Goal: Answer question/provide support

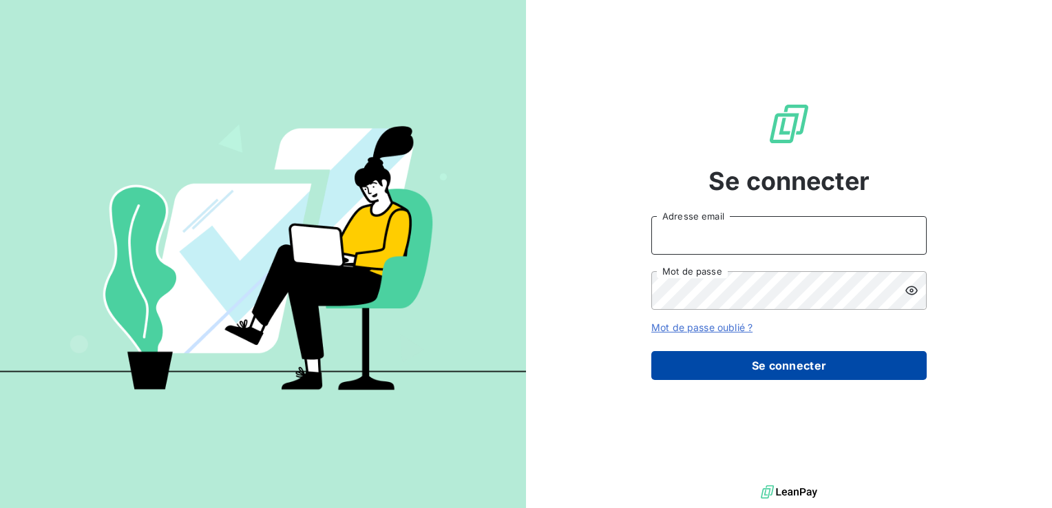
type input "[PERSON_NAME][EMAIL_ADDRESS][DOMAIN_NAME]"
click at [806, 366] on button "Se connecter" at bounding box center [790, 365] width 276 height 29
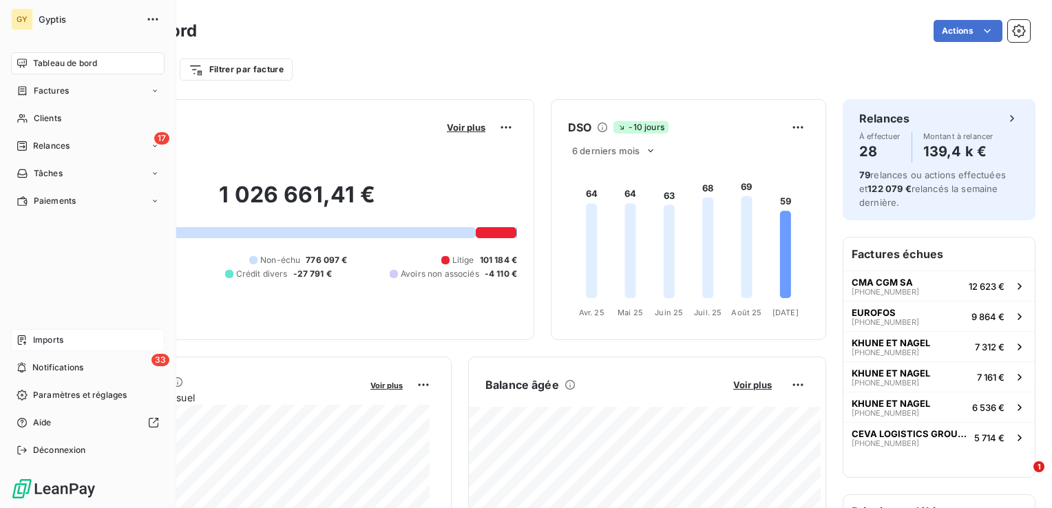
click at [47, 344] on span "Imports" at bounding box center [48, 340] width 30 height 12
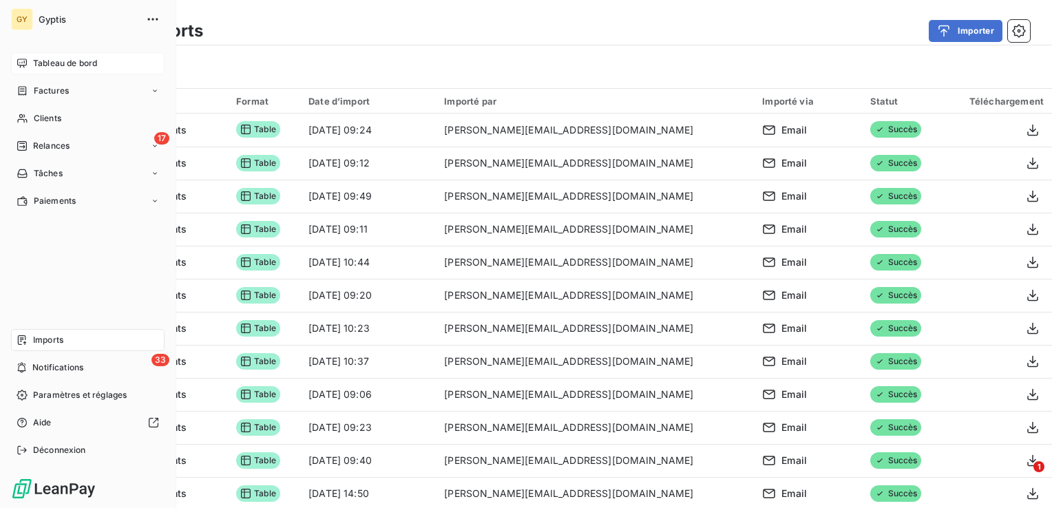
click at [54, 57] on span "Tableau de bord" at bounding box center [65, 63] width 64 height 12
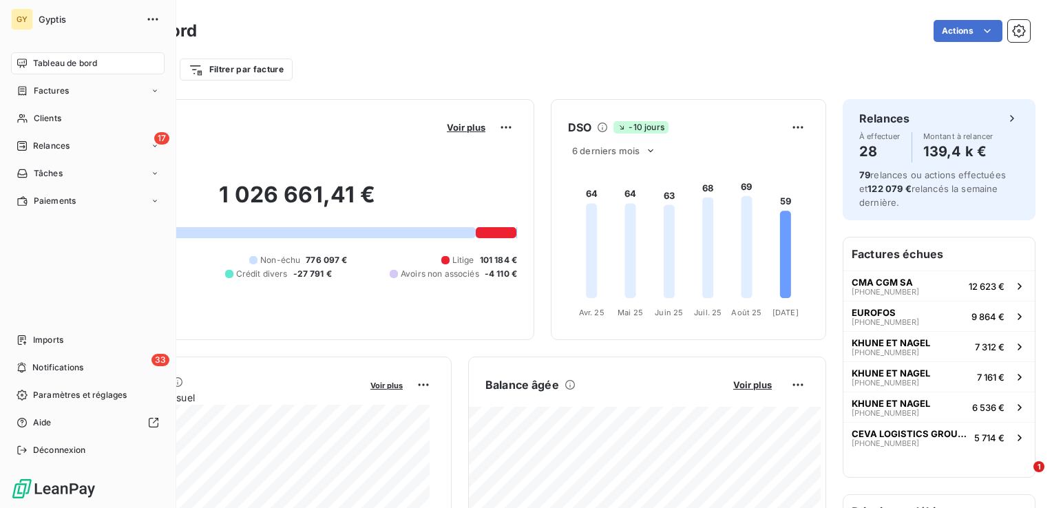
click at [34, 65] on span "Tableau de bord" at bounding box center [65, 63] width 64 height 12
click at [30, 62] on div "Tableau de bord" at bounding box center [88, 63] width 154 height 22
click at [49, 65] on span "Tableau de bord" at bounding box center [65, 63] width 64 height 12
click at [44, 93] on span "Factures" at bounding box center [51, 91] width 35 height 12
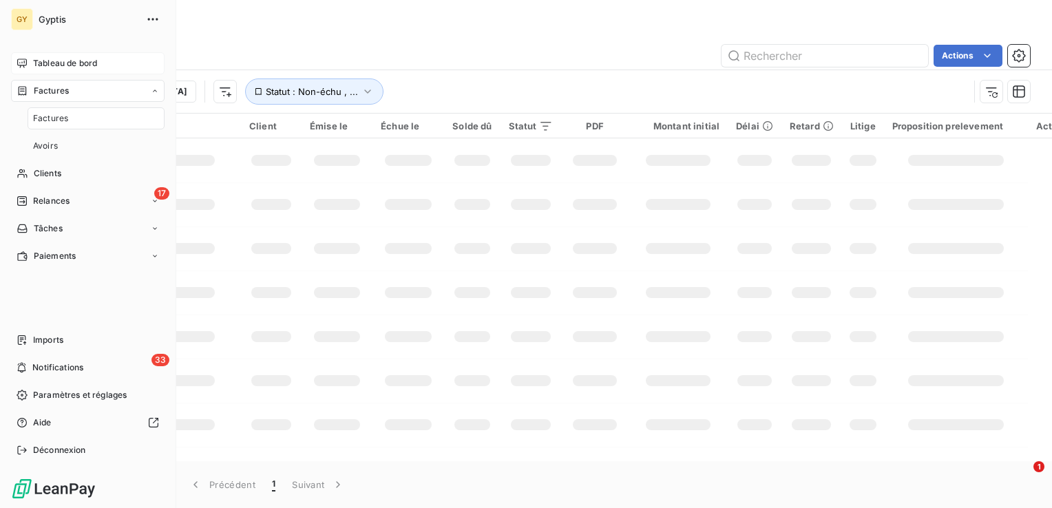
click at [59, 65] on span "Tableau de bord" at bounding box center [65, 63] width 64 height 12
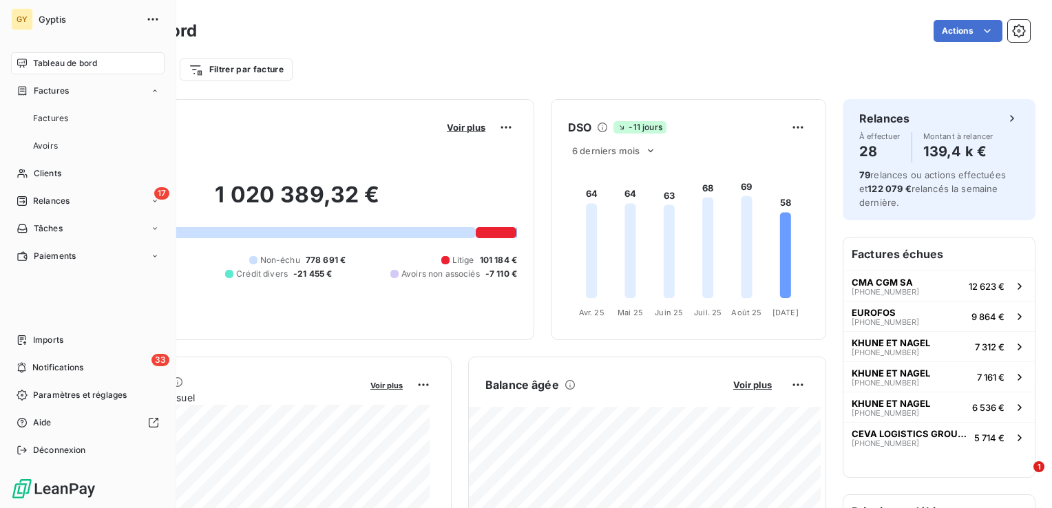
click at [59, 65] on span "Tableau de bord" at bounding box center [65, 63] width 64 height 12
click at [79, 120] on div "Clients" at bounding box center [88, 118] width 154 height 22
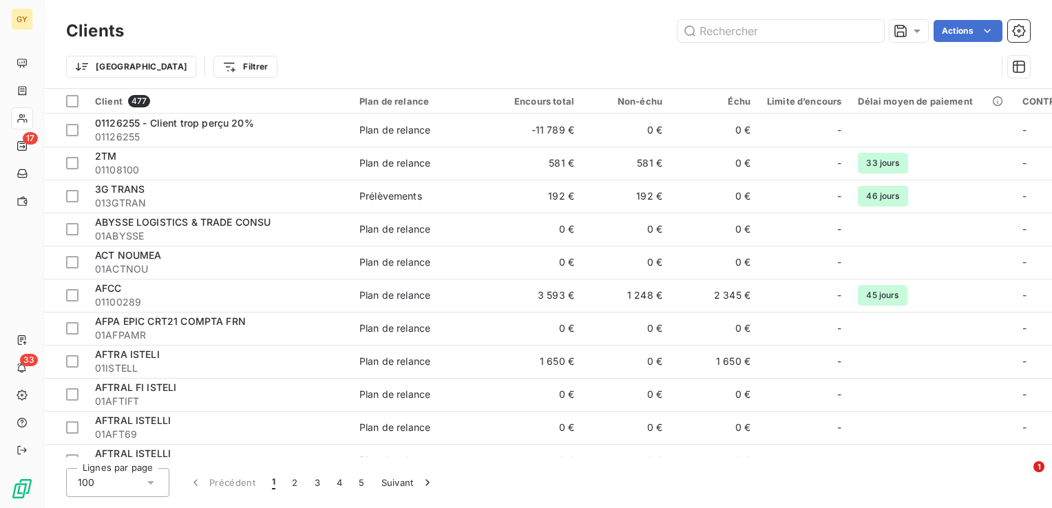
type input "C"
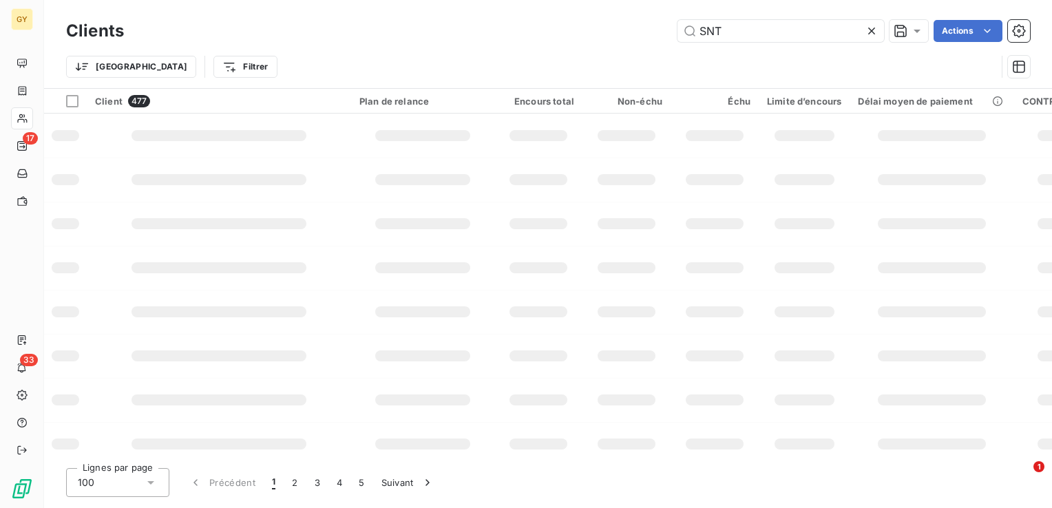
type input "SNT"
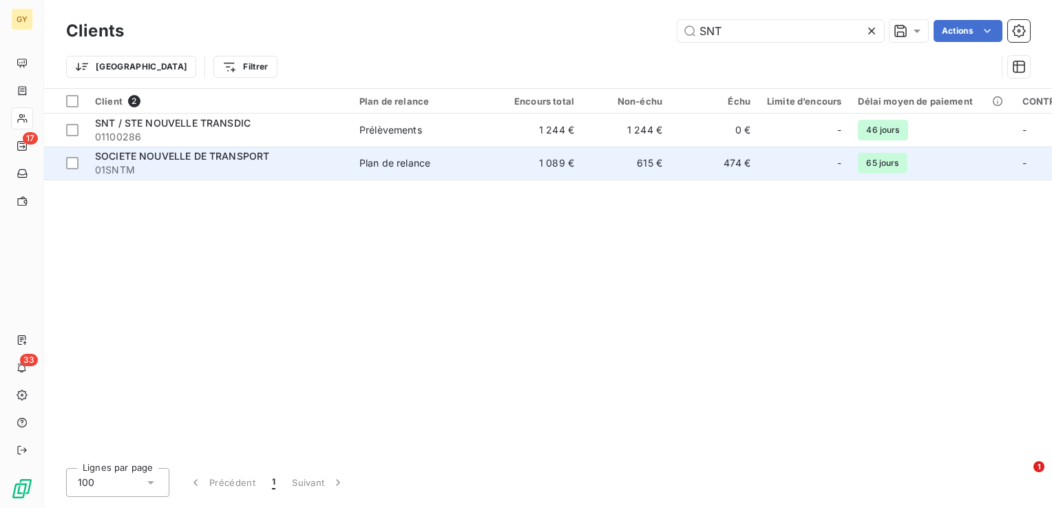
click at [554, 164] on td "1 089 €" at bounding box center [539, 163] width 88 height 33
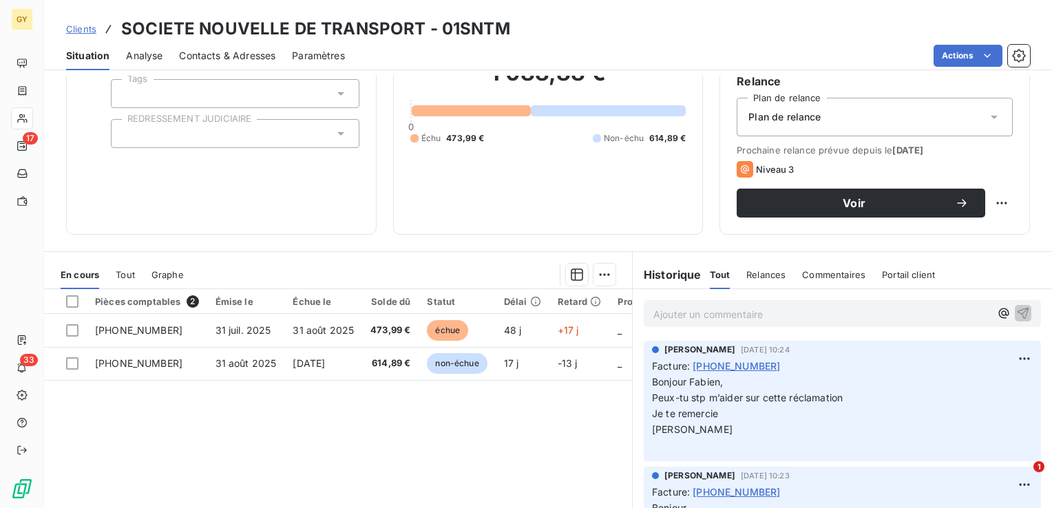
scroll to position [138, 0]
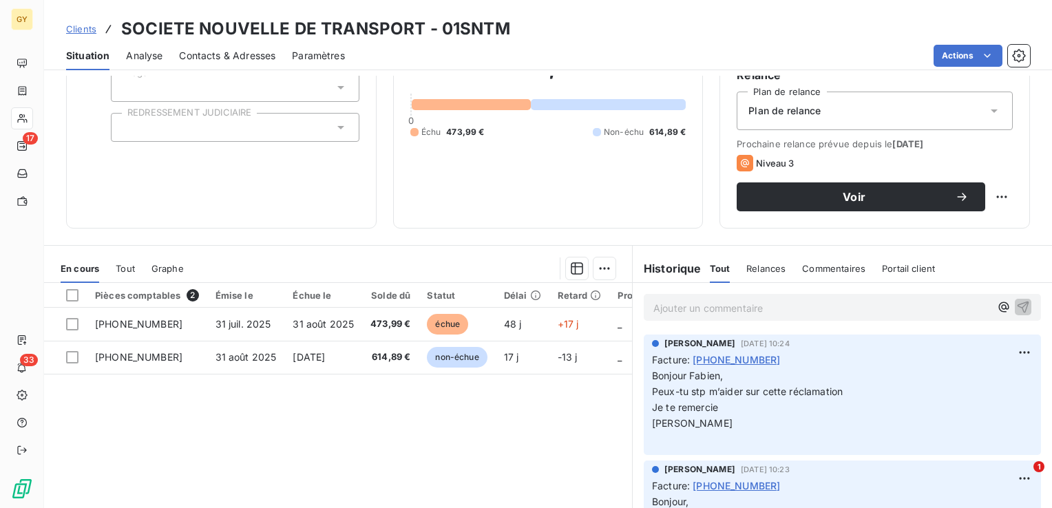
click at [646, 302] on div "Ajouter un commentaire ﻿" at bounding box center [842, 307] width 397 height 27
click at [661, 310] on p "Ajouter un commentaire ﻿" at bounding box center [822, 308] width 337 height 17
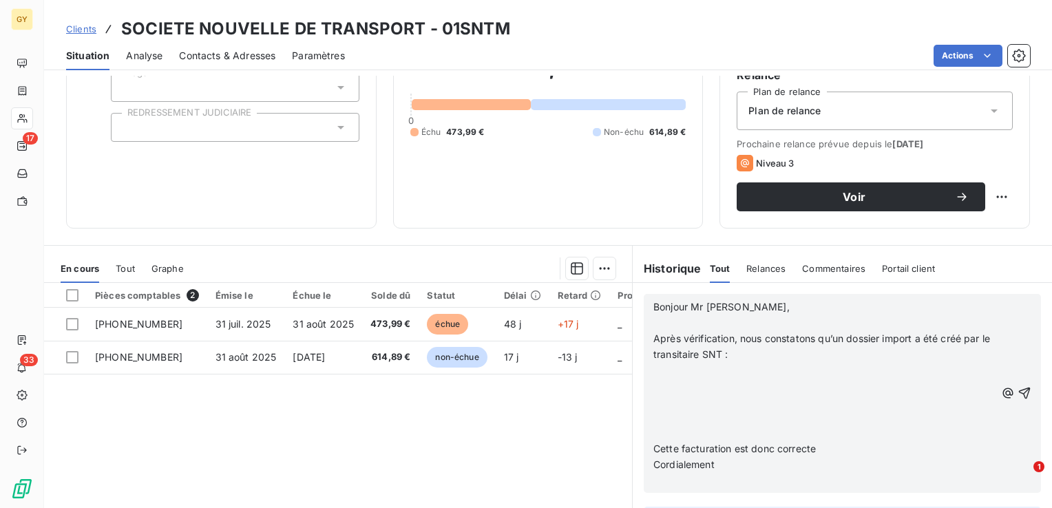
click at [655, 316] on p "﻿" at bounding box center [825, 323] width 342 height 16
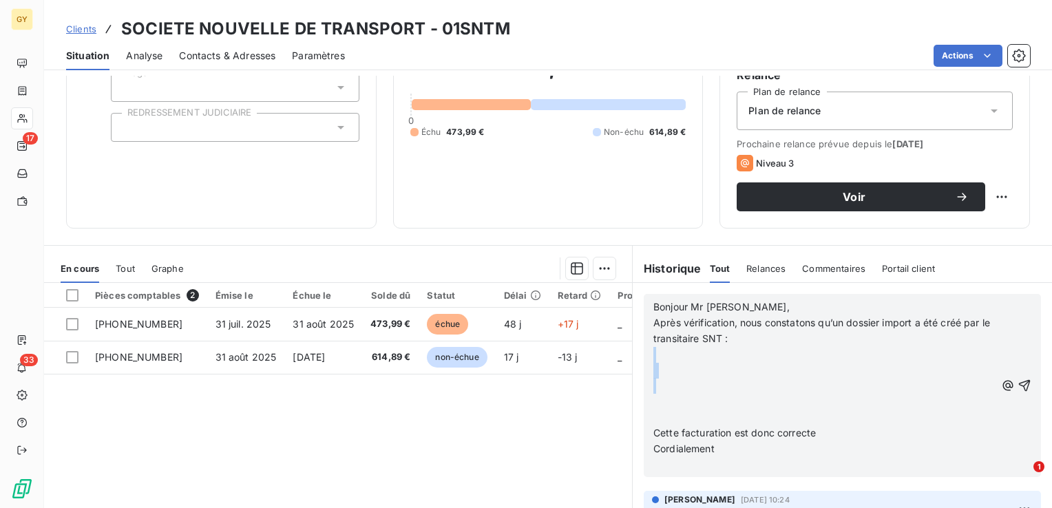
drag, startPoint x: 650, startPoint y: 360, endPoint x: 640, endPoint y: 407, distance: 48.6
click at [644, 407] on div "Bonjour Mr Maillot, Après vérification, nous constatons qu’un dossier import a …" at bounding box center [842, 385] width 397 height 183
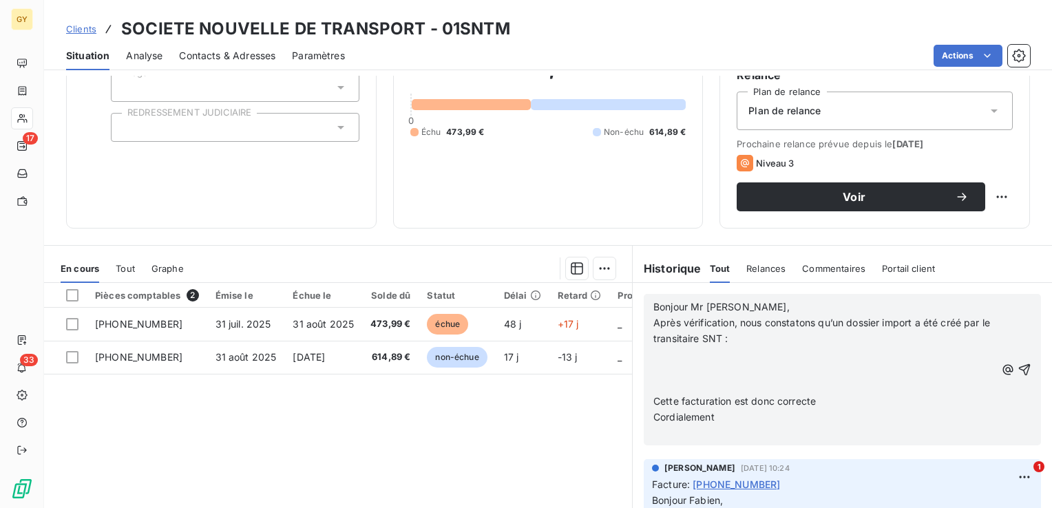
click at [654, 359] on p "﻿" at bounding box center [825, 355] width 342 height 16
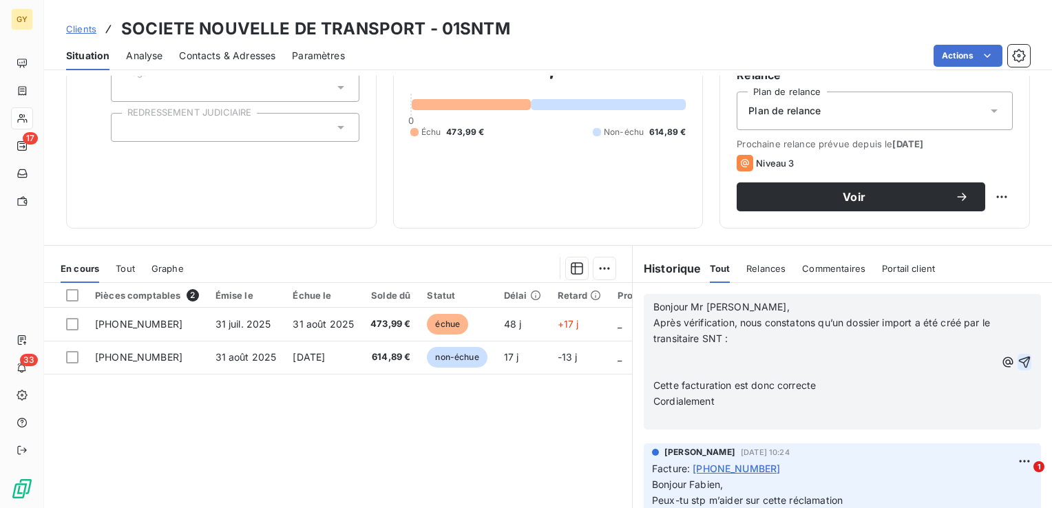
click at [1018, 360] on icon "button" at bounding box center [1025, 362] width 14 height 14
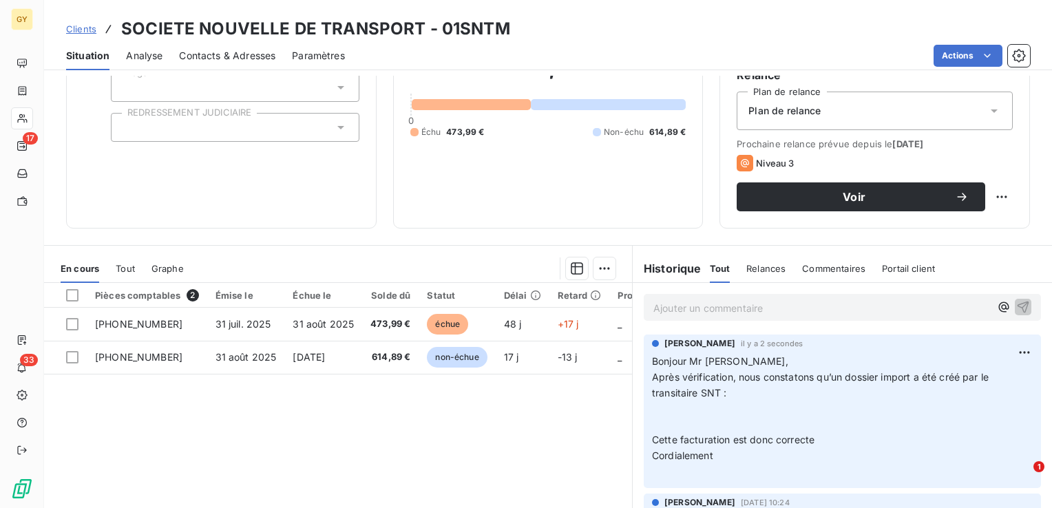
click at [667, 304] on p "Ajouter un commentaire ﻿" at bounding box center [822, 308] width 337 height 17
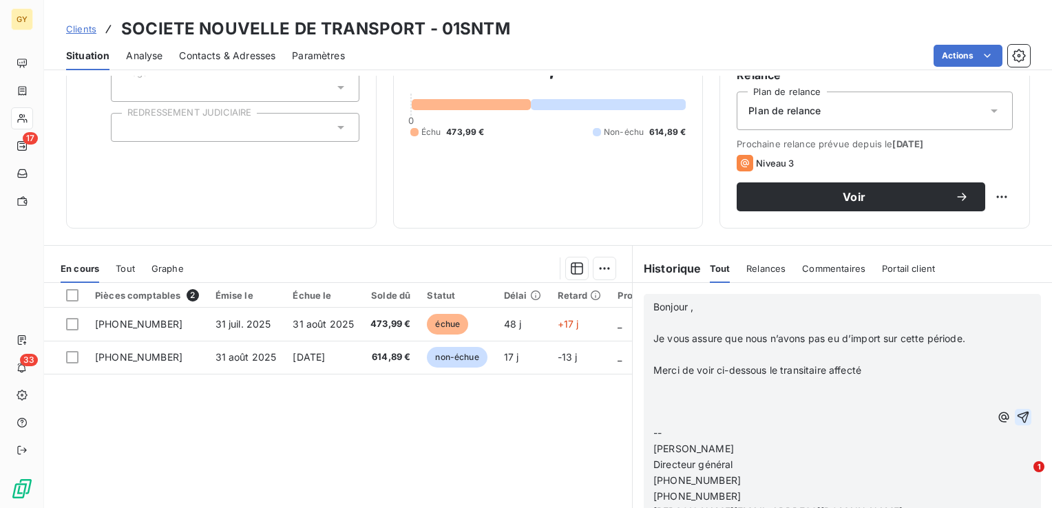
click at [1017, 415] on icon "button" at bounding box center [1024, 418] width 14 height 14
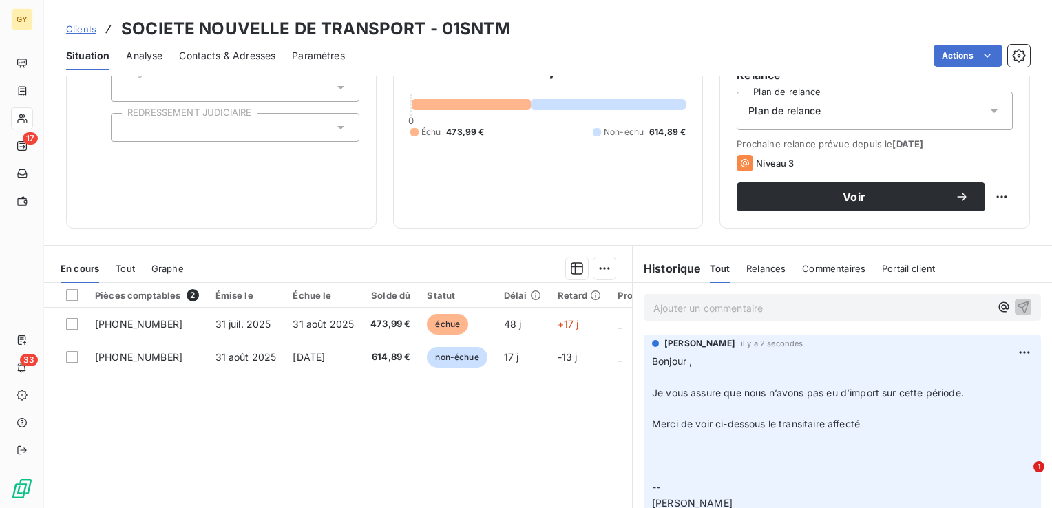
click at [670, 304] on p "Ajouter un commentaire ﻿" at bounding box center [822, 308] width 337 height 17
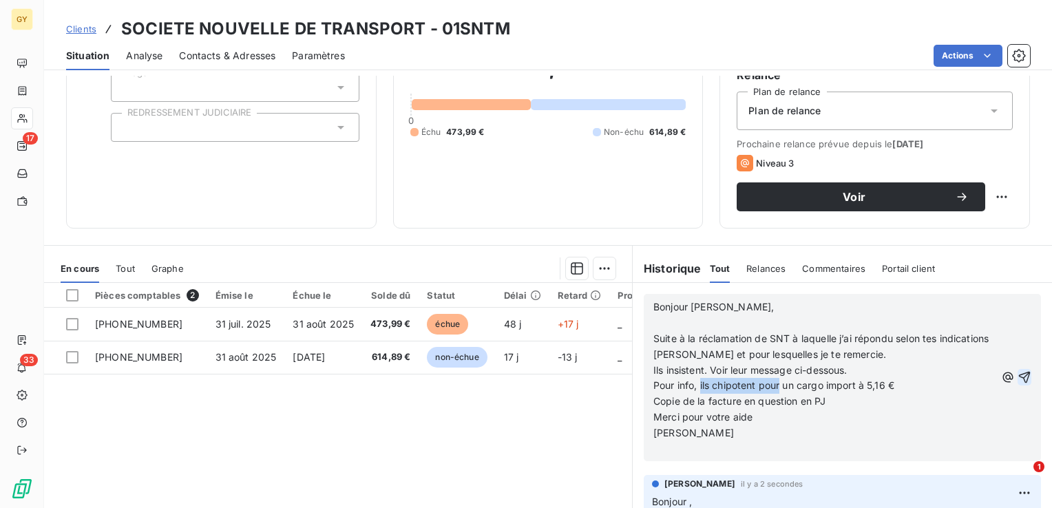
drag, startPoint x: 694, startPoint y: 383, endPoint x: 776, endPoint y: 385, distance: 81.3
click at [776, 385] on span "Pour info, ils chipotent pour un cargo import à 5,16 €" at bounding box center [774, 386] width 241 height 12
click at [1019, 375] on icon "button" at bounding box center [1025, 378] width 12 height 12
